Goal: Transaction & Acquisition: Download file/media

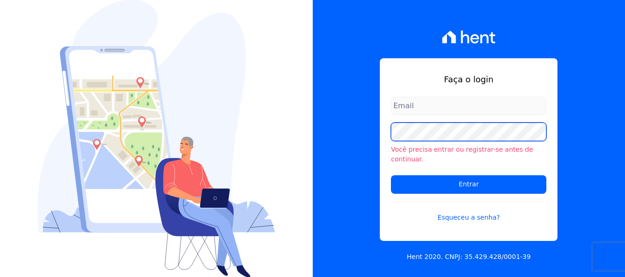
type input "[PERSON_NAME][EMAIL_ADDRESS][DOMAIN_NAME]"
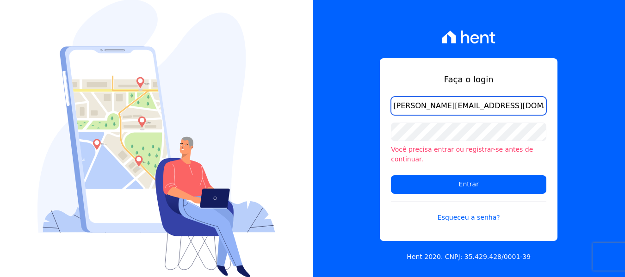
drag, startPoint x: 414, startPoint y: 113, endPoint x: 417, endPoint y: 127, distance: 14.1
click at [414, 112] on input "[PERSON_NAME][EMAIL_ADDRESS][DOMAIN_NAME]" at bounding box center [468, 106] width 155 height 18
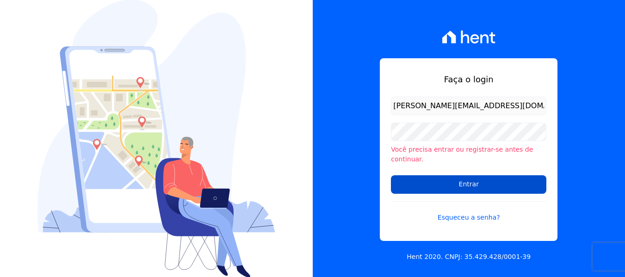
click at [417, 177] on input "Entrar" at bounding box center [468, 184] width 155 height 18
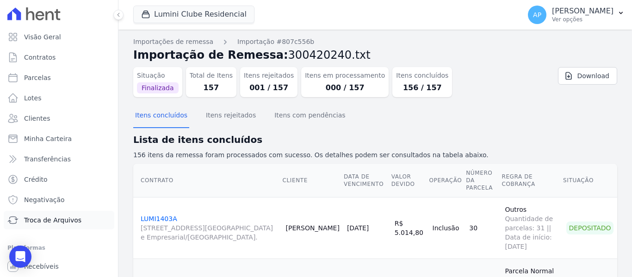
click at [49, 221] on span "Troca de Arquivos" at bounding box center [52, 219] width 57 height 9
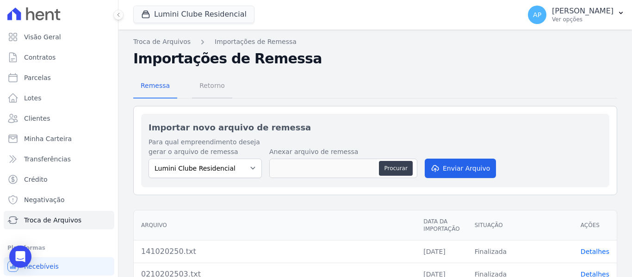
click at [216, 86] on span "Retorno" at bounding box center [212, 85] width 37 height 18
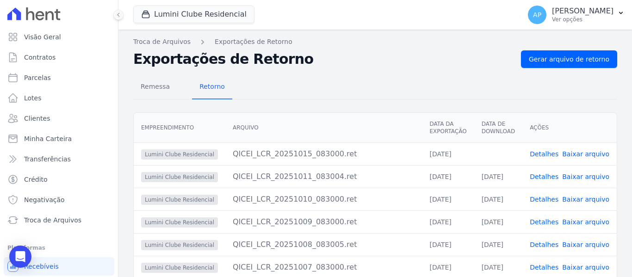
click at [592, 154] on link "Baixar arquivo" at bounding box center [585, 153] width 47 height 7
click at [181, 17] on button "Lumini Clube Residencial" at bounding box center [193, 15] width 121 height 18
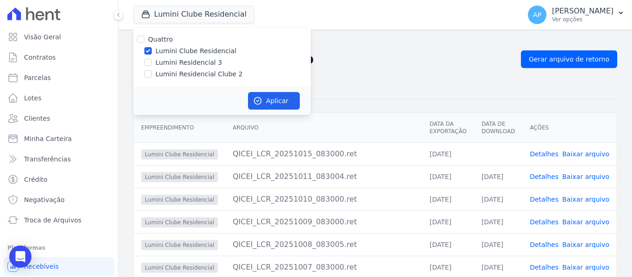
click at [148, 70] on div at bounding box center [147, 73] width 7 height 9
click at [145, 74] on input "Lumini Residencial Clube 2" at bounding box center [147, 73] width 7 height 7
checkbox input "true"
click at [146, 47] on div at bounding box center [147, 50] width 7 height 9
click at [148, 50] on input "Lumini Clube Residencial" at bounding box center [147, 50] width 7 height 7
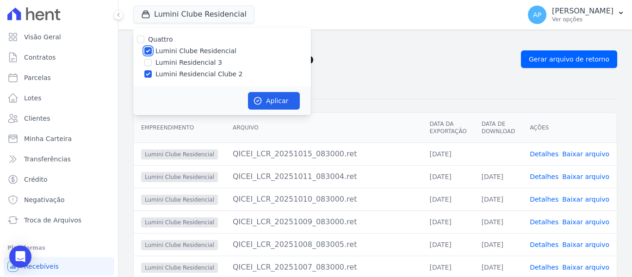
checkbox input "false"
click at [291, 99] on button "Aplicar" at bounding box center [274, 101] width 52 height 18
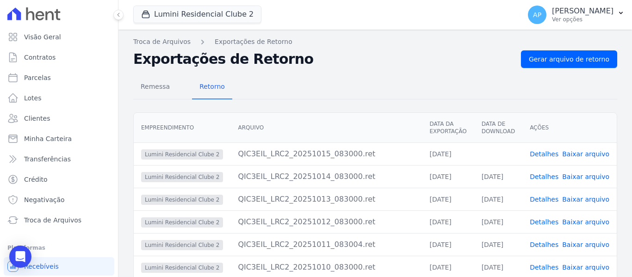
click at [591, 151] on link "Baixar arquivo" at bounding box center [585, 153] width 47 height 7
click at [346, 63] on h2 "Exportações de Retorno" at bounding box center [323, 59] width 380 height 17
click at [202, 19] on button "Lumini Residencial Clube 2" at bounding box center [197, 15] width 128 height 18
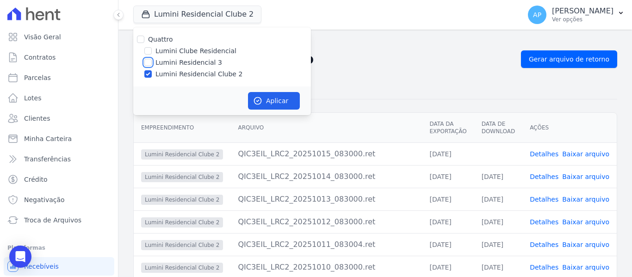
click at [145, 59] on input "Lumini Residencial 3" at bounding box center [147, 62] width 7 height 7
checkbox input "true"
click at [144, 74] on div "Lumini Residencial Clube 2" at bounding box center [222, 74] width 178 height 10
click at [147, 75] on input "Lumini Residencial Clube 2" at bounding box center [147, 73] width 7 height 7
checkbox input "false"
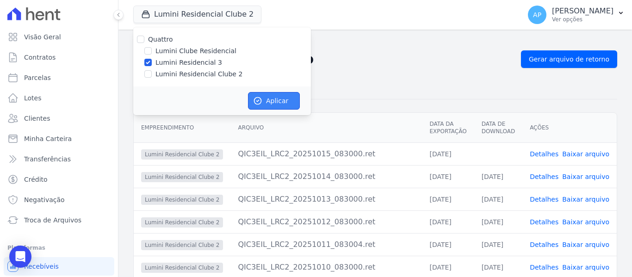
click at [268, 94] on button "Aplicar" at bounding box center [274, 101] width 52 height 18
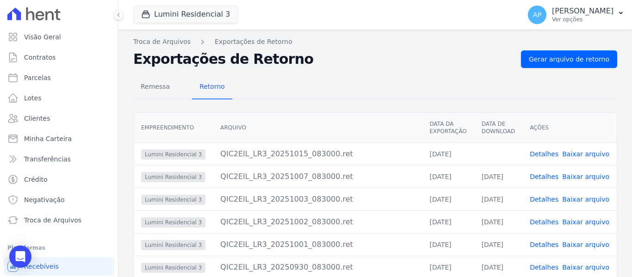
click at [566, 158] on link "Baixar arquivo" at bounding box center [585, 153] width 47 height 7
